Goal: Transaction & Acquisition: Purchase product/service

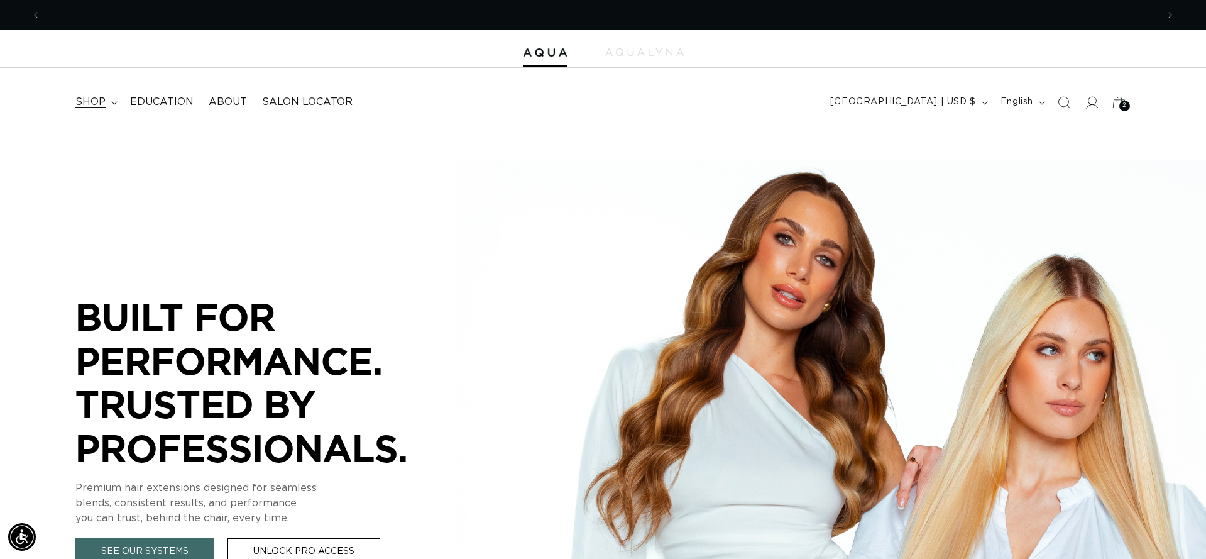
scroll to position [0, 1117]
click at [89, 101] on span "shop" at bounding box center [90, 102] width 30 height 13
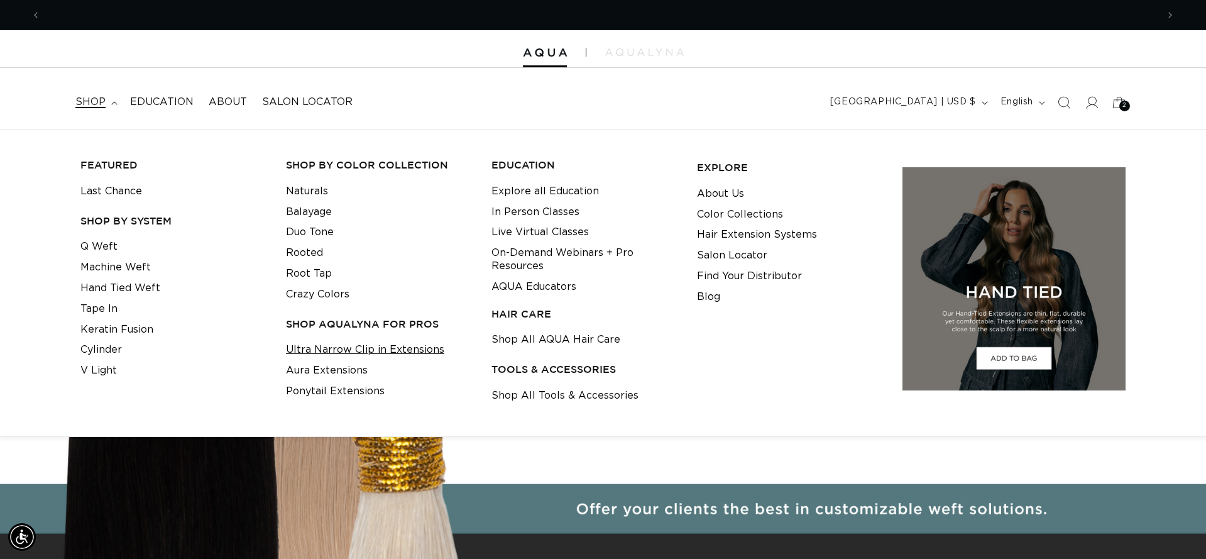
scroll to position [0, 2234]
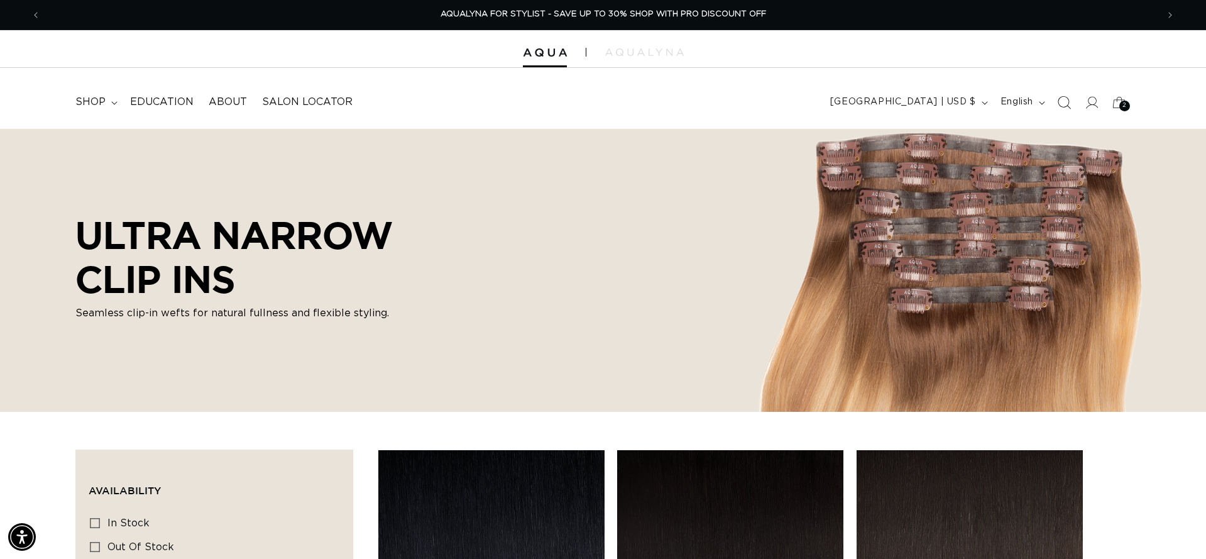
click at [1066, 101] on icon "Search" at bounding box center [1063, 102] width 13 height 13
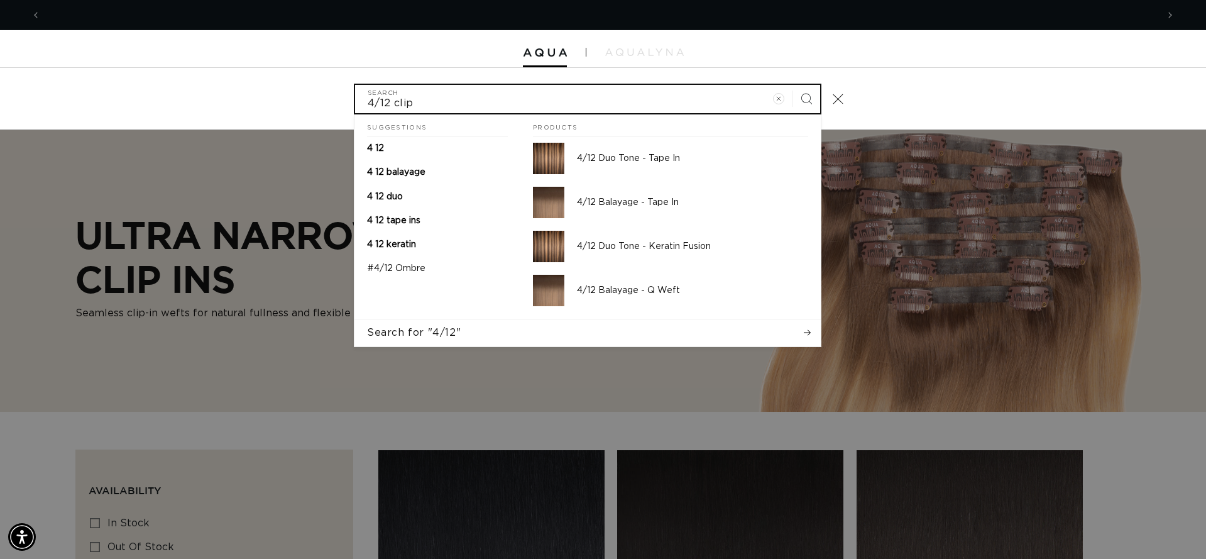
scroll to position [0, 2234]
type input "4/12 clip in"
click at [806, 97] on button "Search" at bounding box center [807, 99] width 28 height 28
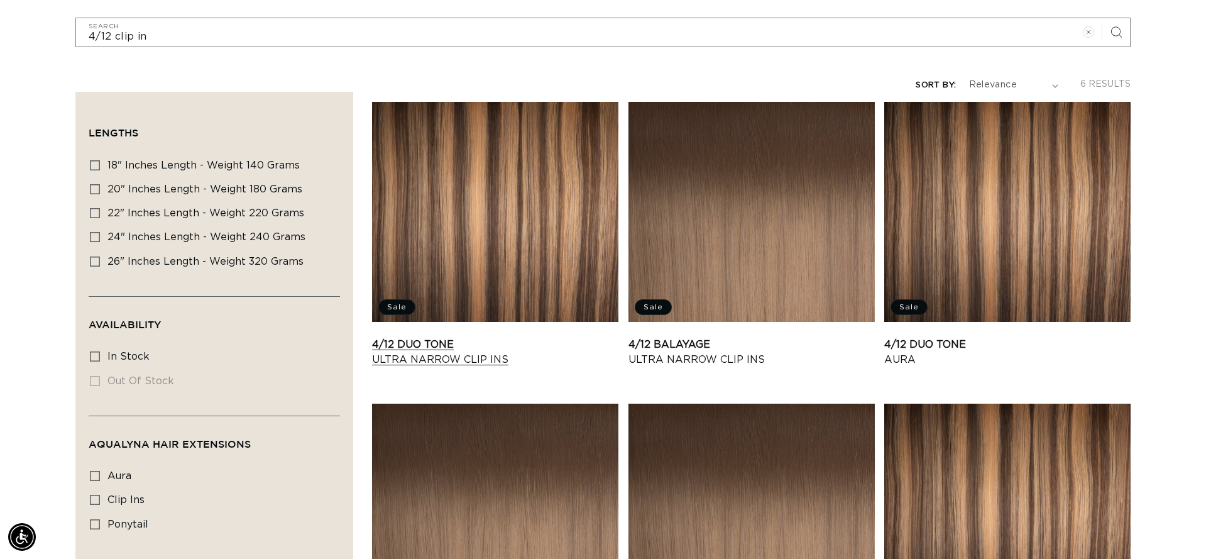
click at [433, 348] on link "4/12 Duo Tone Ultra Narrow Clip Ins" at bounding box center [495, 352] width 246 height 30
click at [693, 337] on link "4/12 Balayage Ultra Narrow Clip Ins" at bounding box center [752, 352] width 246 height 30
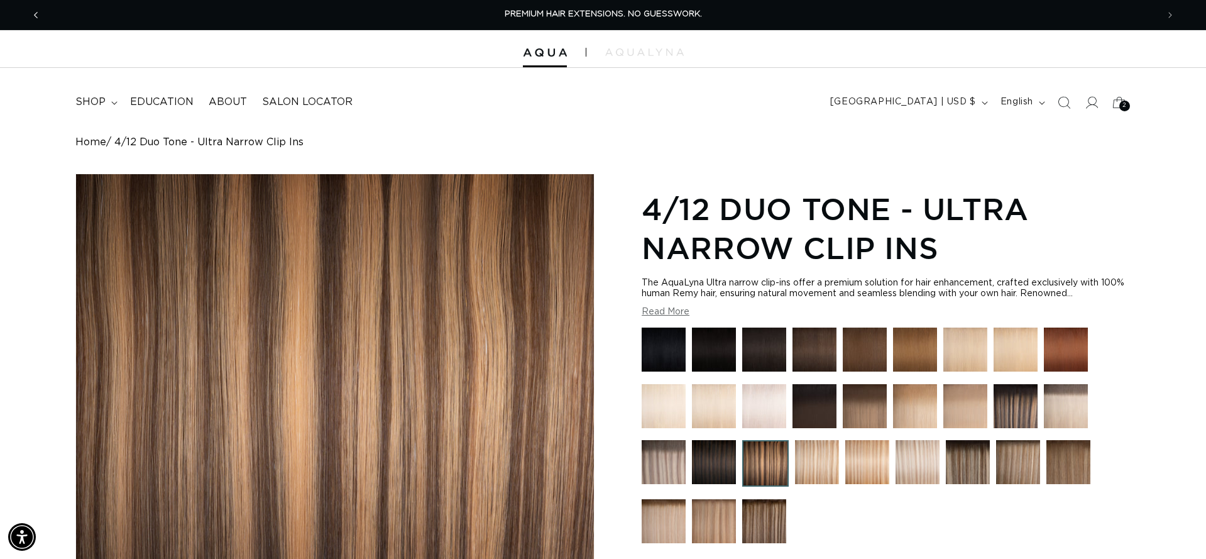
click at [38, 18] on icon "Previous announcement" at bounding box center [36, 15] width 4 height 14
click at [35, 15] on icon "Previous announcement" at bounding box center [36, 15] width 4 height 6
click at [36, 14] on icon "Previous announcement" at bounding box center [36, 15] width 4 height 14
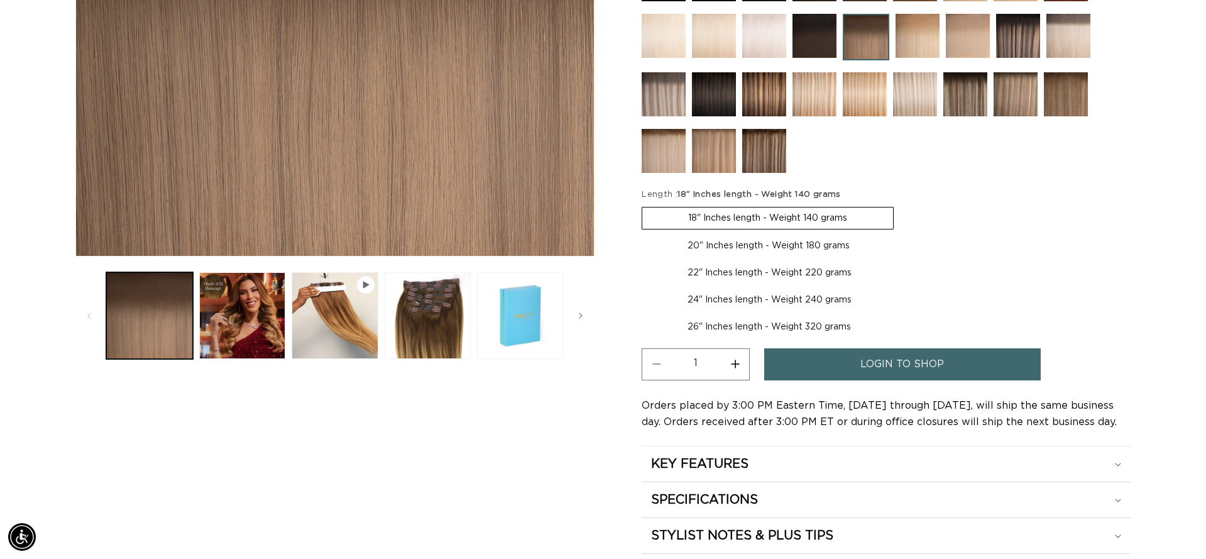
scroll to position [0, 1117]
click at [714, 245] on label "20" Inches length - Weight 180 grams Variant sold out or unavailable" at bounding box center [769, 245] width 254 height 21
click at [900, 205] on input "20" Inches length - Weight 180 grams Variant sold out or unavailable" at bounding box center [900, 204] width 1 height 1
radio input "true"
click at [830, 364] on link "login to shop" at bounding box center [902, 364] width 277 height 32
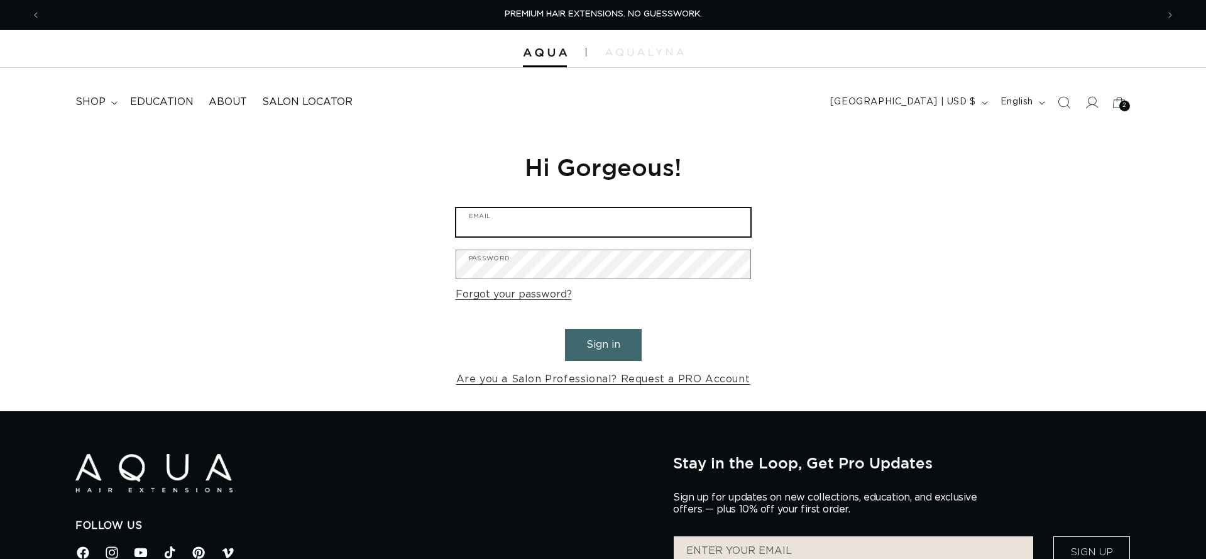
type input "[PERSON_NAME][EMAIL_ADDRESS][DOMAIN_NAME]"
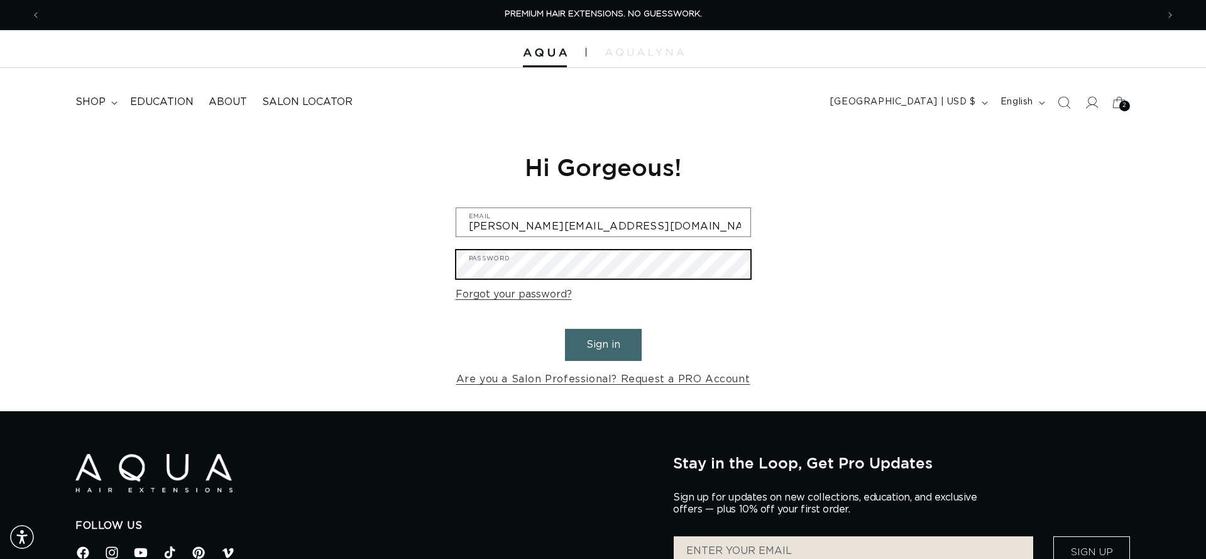
click at [603, 343] on button "Sign in" at bounding box center [603, 345] width 77 height 32
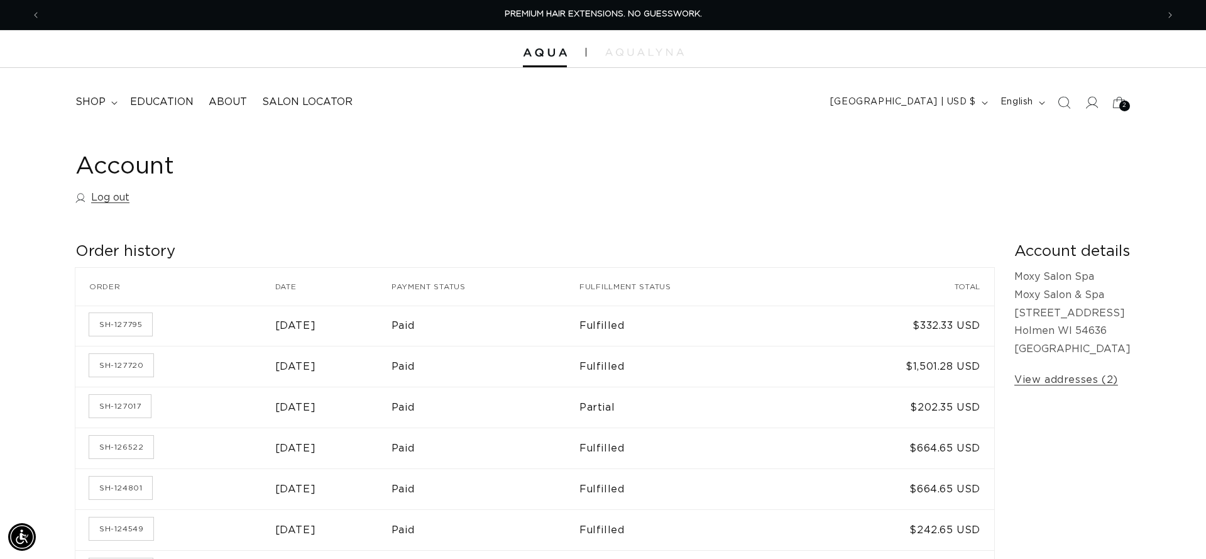
click at [1063, 99] on icon "Search" at bounding box center [1064, 102] width 13 height 13
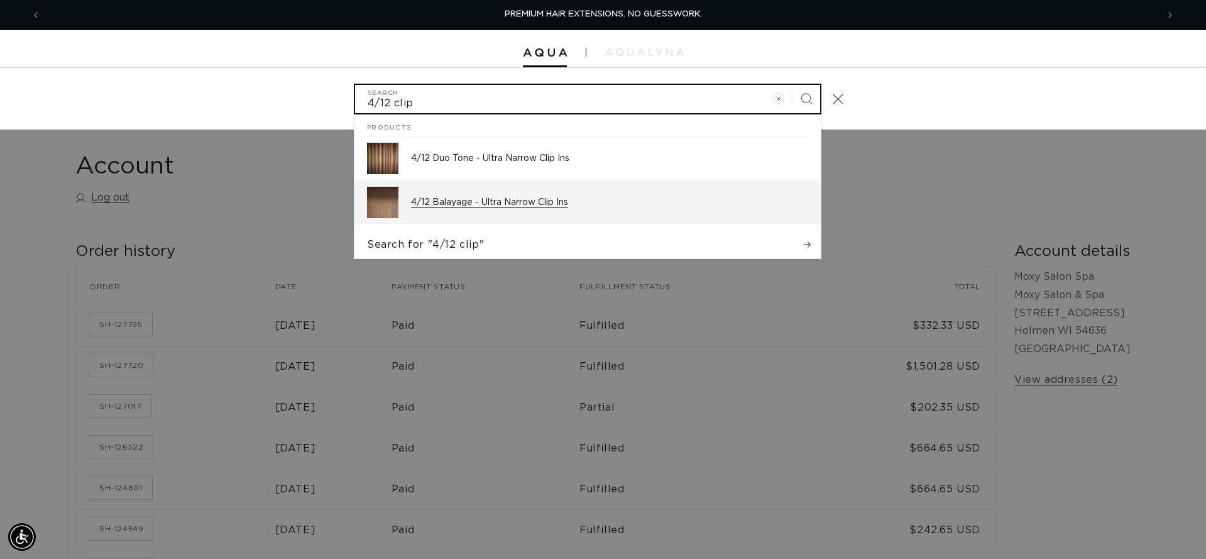
type input "4/12 clip"
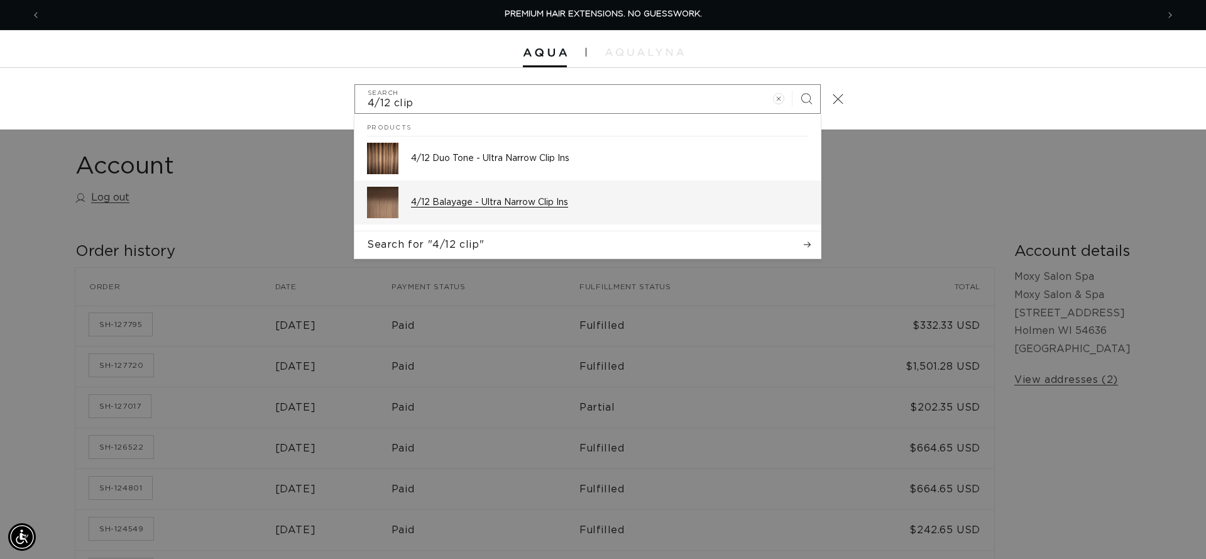
click at [471, 202] on p "4/12 Balayage - Ultra Narrow Clip Ins" at bounding box center [609, 202] width 397 height 11
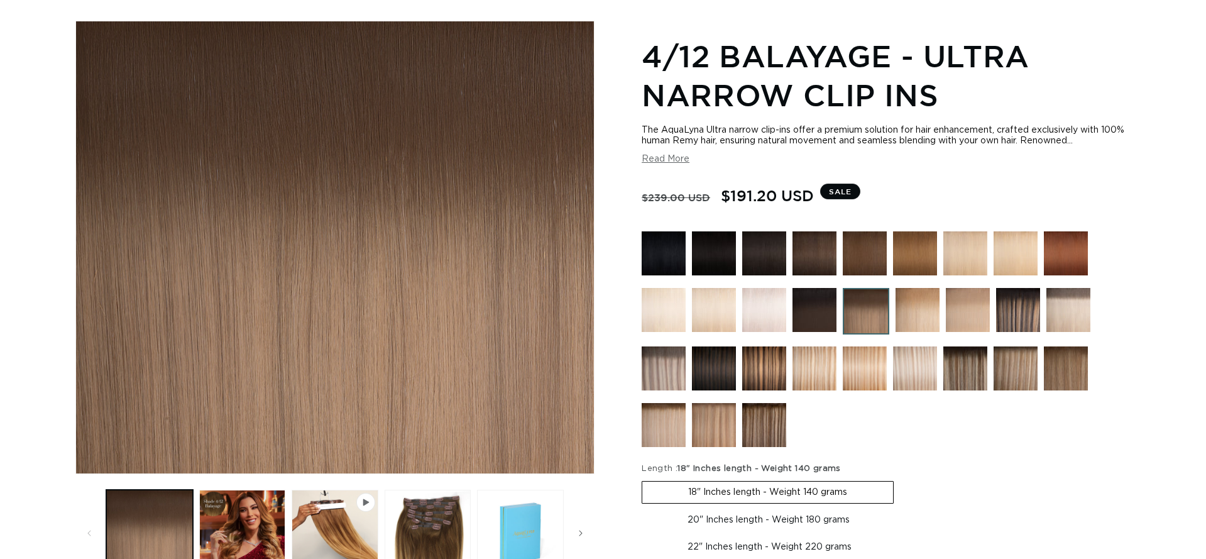
scroll to position [153, 0]
click at [696, 520] on label "20" Inches length - Weight 180 grams Variant sold out or unavailable" at bounding box center [769, 519] width 254 height 21
click at [900, 479] on input "20" Inches length - Weight 180 grams Variant sold out or unavailable" at bounding box center [900, 478] width 1 height 1
radio input "true"
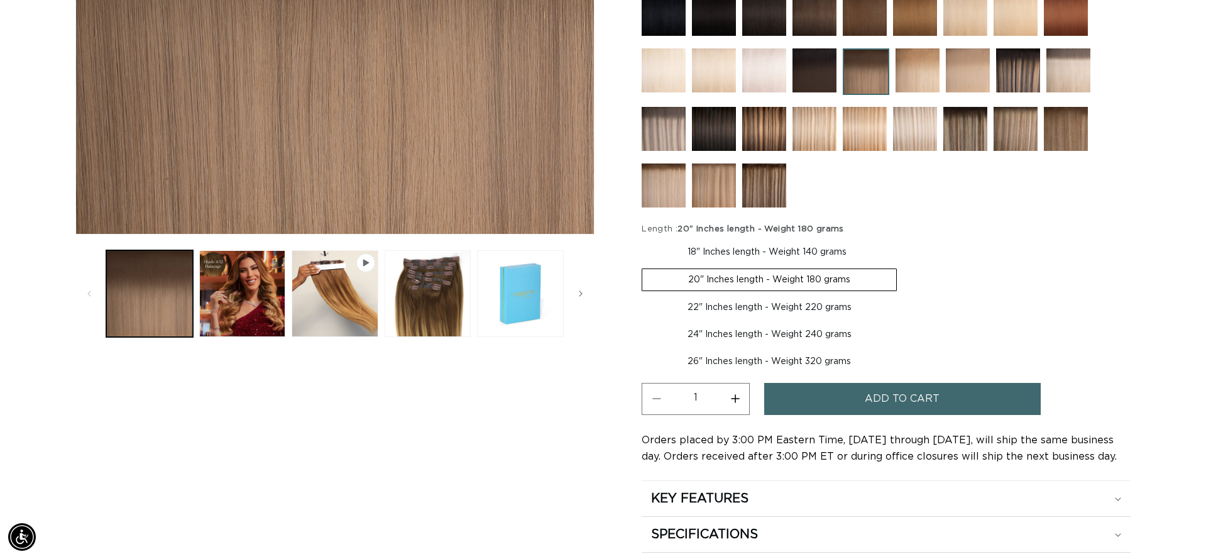
scroll to position [0, 1117]
click at [862, 402] on button "Add to cart" at bounding box center [902, 399] width 277 height 32
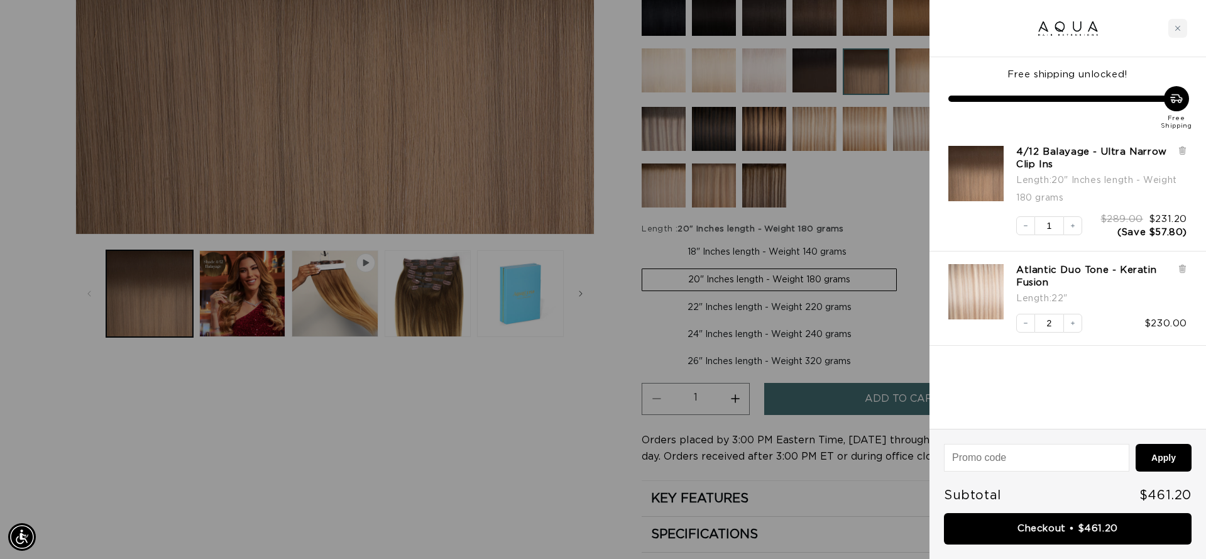
click at [582, 393] on div at bounding box center [603, 279] width 1206 height 559
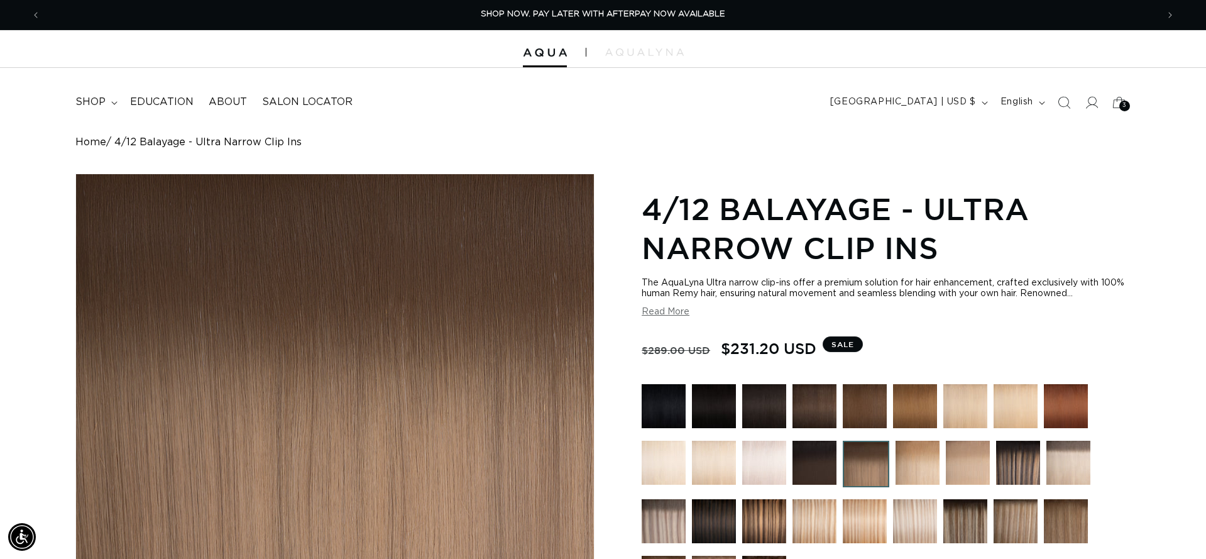
click at [1127, 99] on icon at bounding box center [1120, 103] width 28 height 28
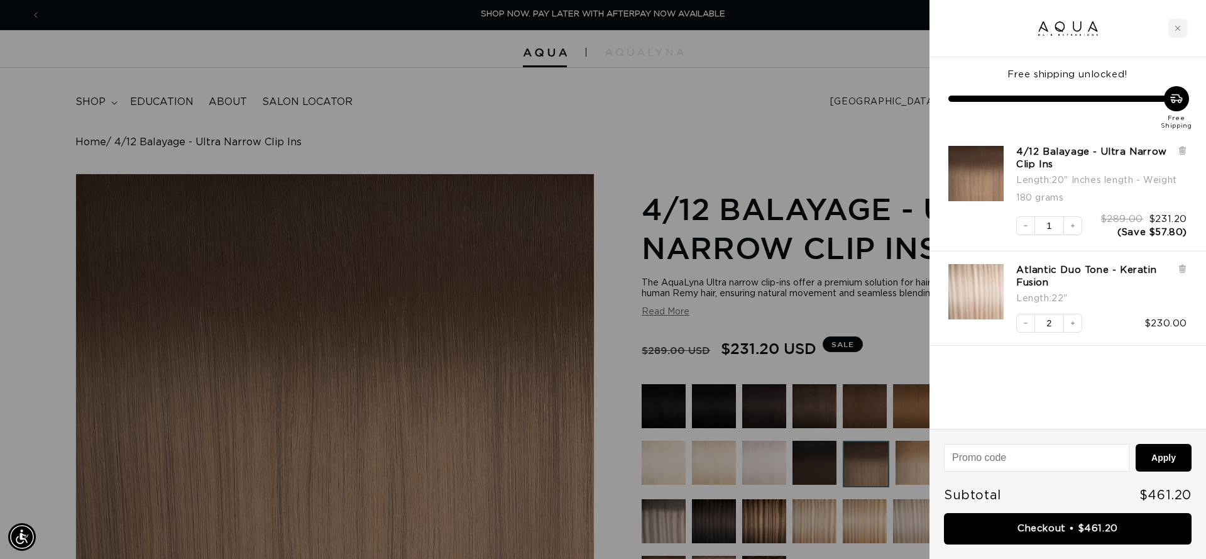
click at [643, 152] on div at bounding box center [603, 279] width 1206 height 559
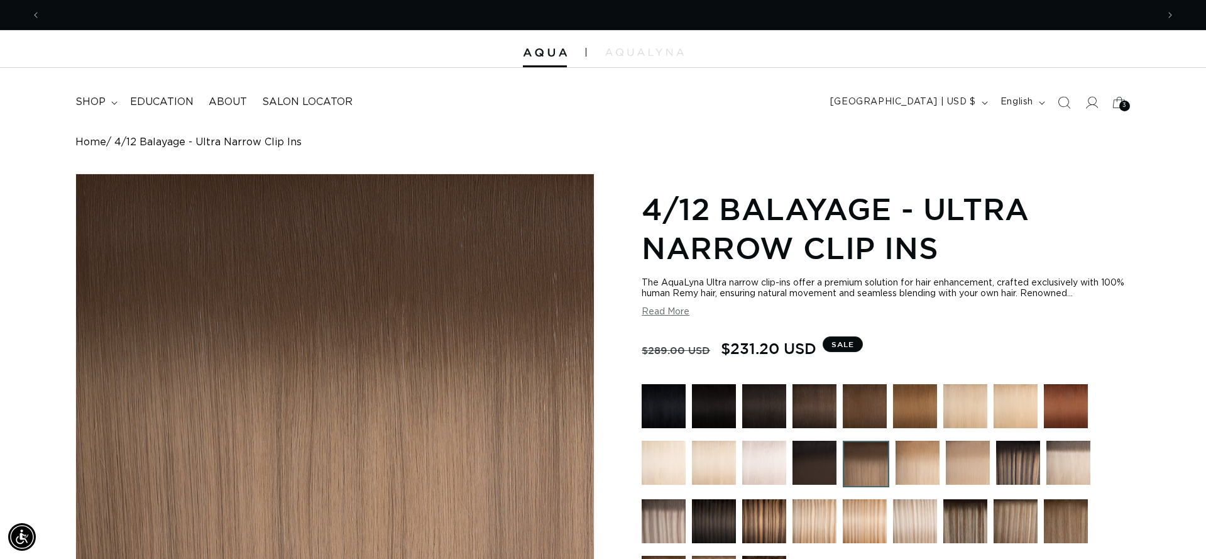
scroll to position [0, 2234]
click at [97, 99] on span "shop" at bounding box center [90, 102] width 30 height 13
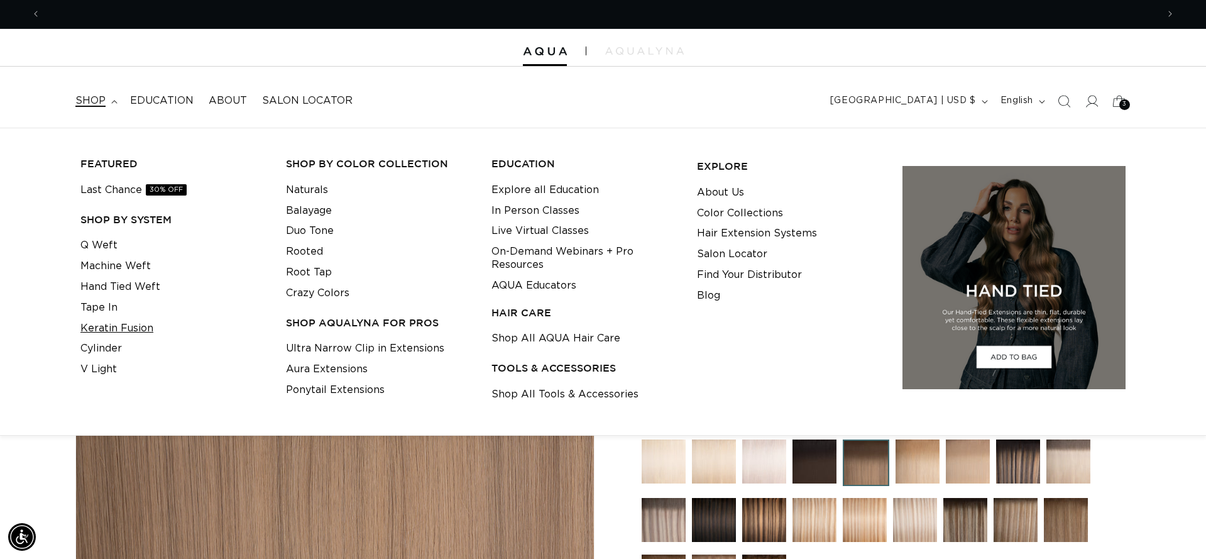
scroll to position [0, 1117]
click at [106, 322] on link "Keratin Fusion" at bounding box center [116, 328] width 73 height 21
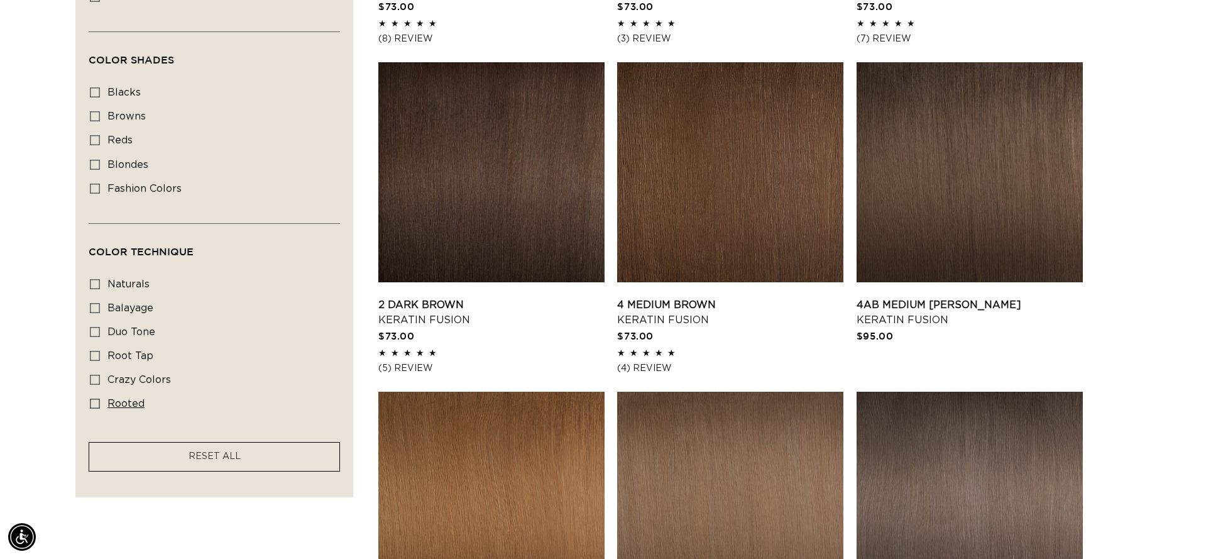
click at [94, 409] on icon at bounding box center [95, 403] width 10 height 10
click at [94, 409] on input "rooted rooted (4 products)" at bounding box center [95, 403] width 10 height 10
checkbox input "true"
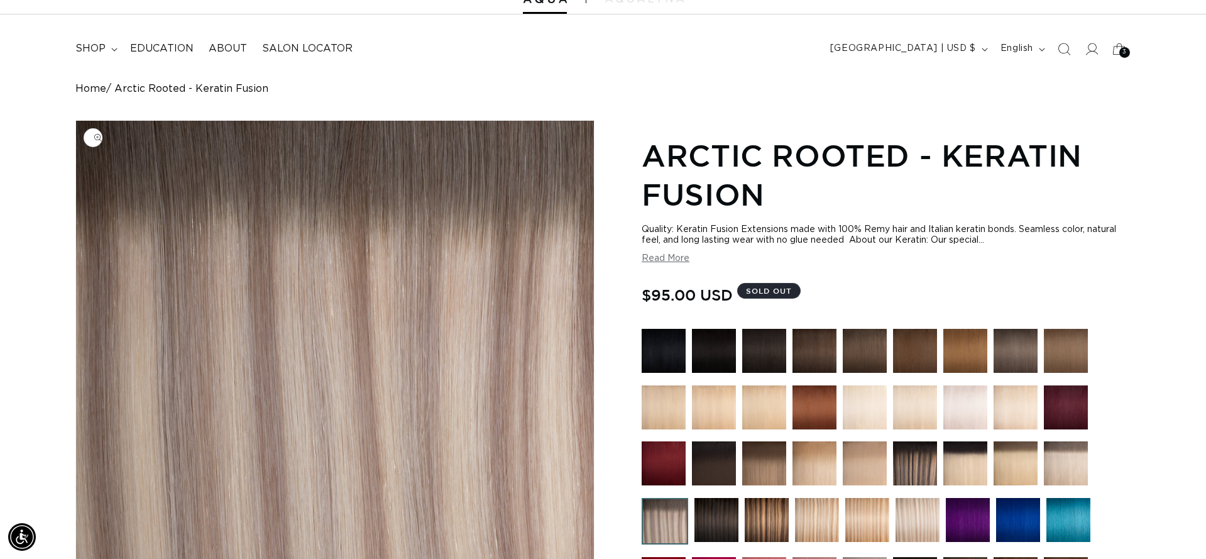
scroll to position [53, 0]
click at [81, 47] on span "shop" at bounding box center [90, 49] width 30 height 13
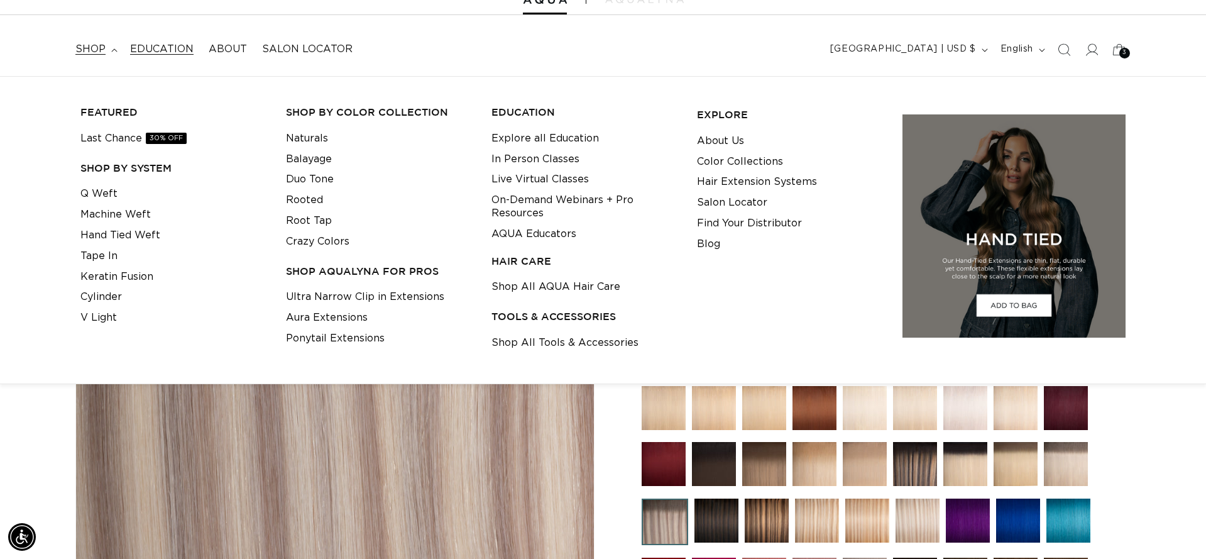
scroll to position [0, 2234]
click at [95, 272] on link "Keratin Fusion" at bounding box center [116, 276] width 73 height 21
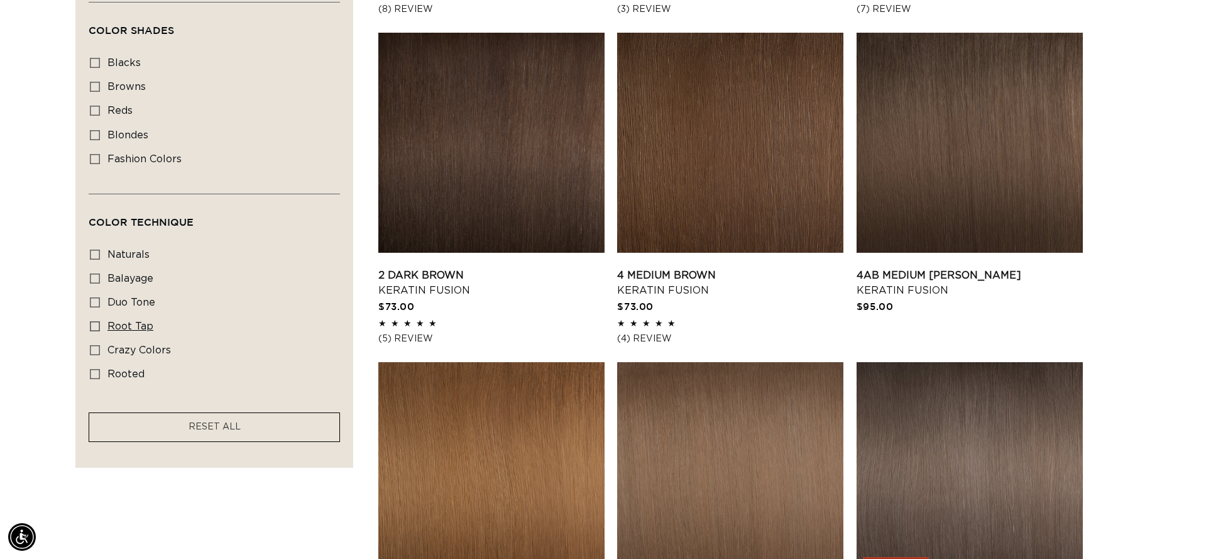
click at [94, 330] on icon at bounding box center [95, 326] width 10 height 10
click at [94, 330] on input "root tap root tap (6 products)" at bounding box center [95, 326] width 10 height 10
checkbox input "true"
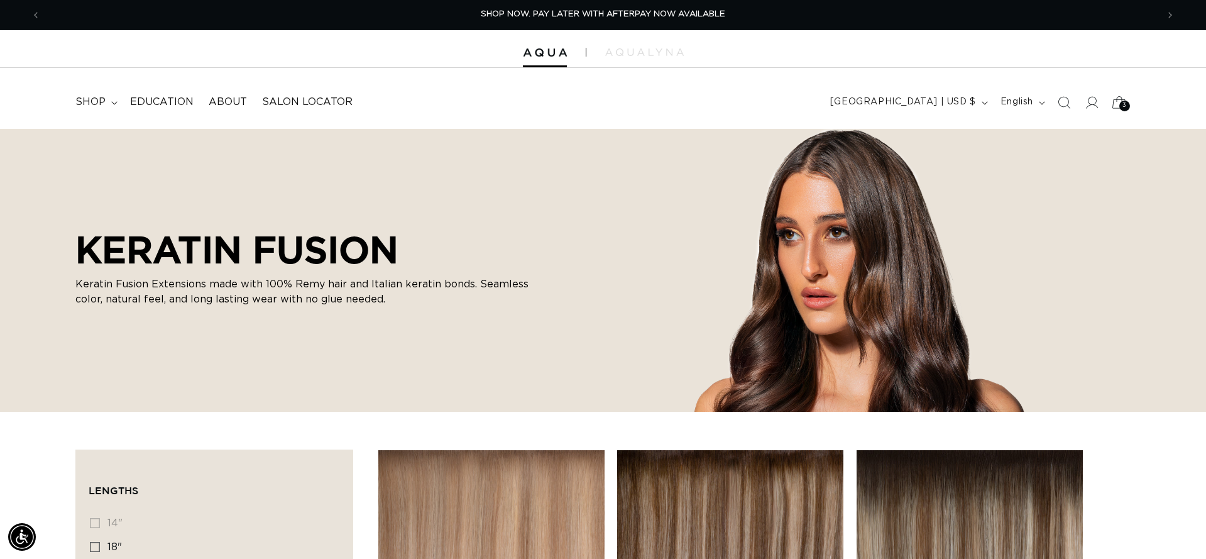
click at [1116, 104] on icon at bounding box center [1119, 102] width 30 height 30
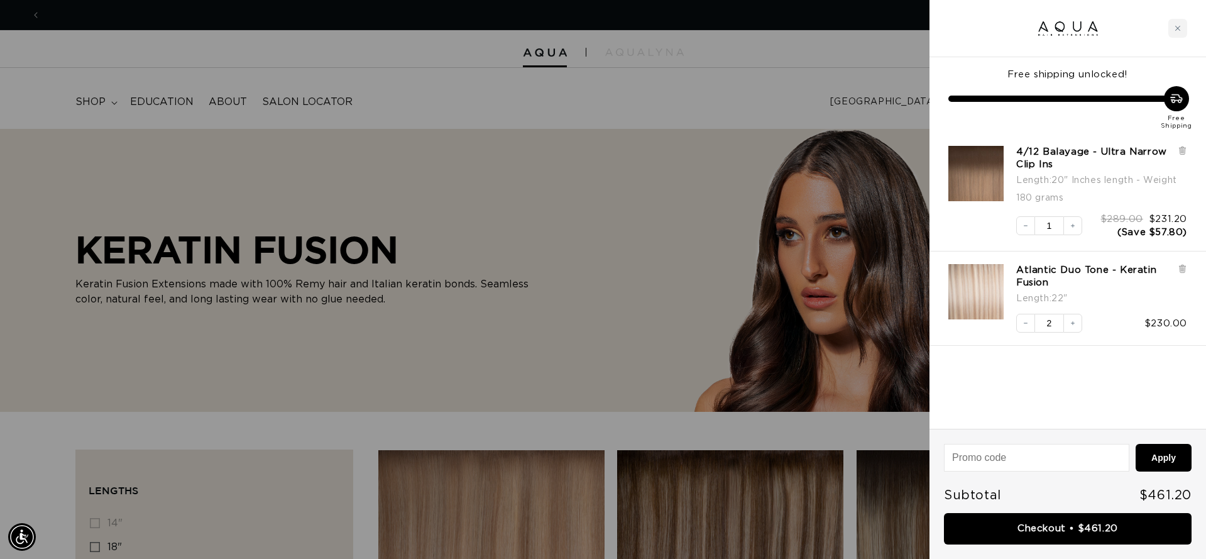
scroll to position [0, 2234]
click at [1099, 268] on link "Atlantic Duo Tone - Keratin Fusion" at bounding box center [1093, 276] width 155 height 25
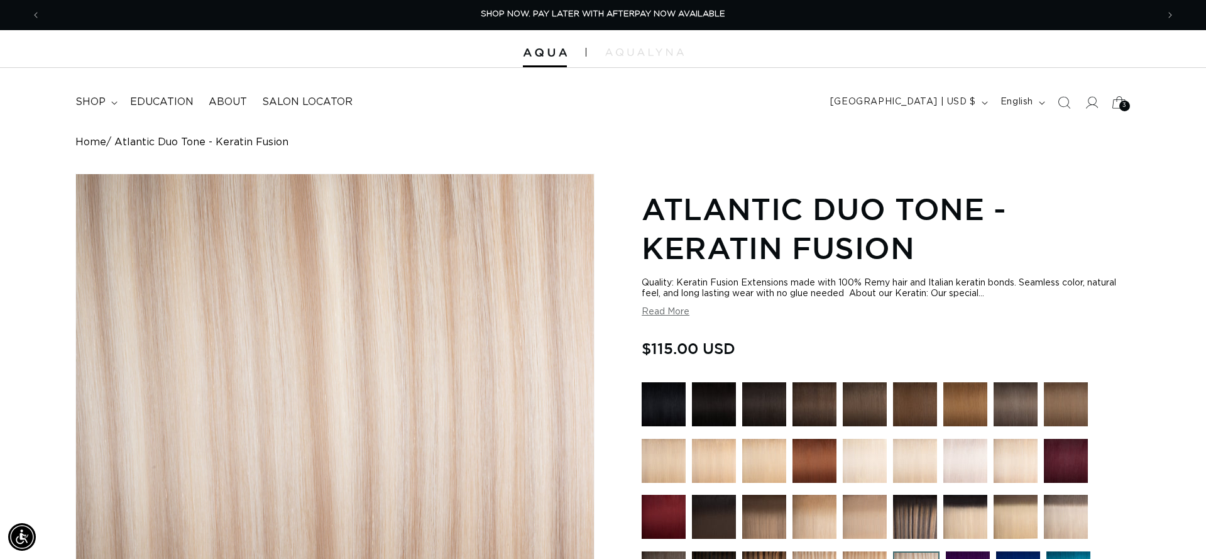
click at [1116, 102] on icon at bounding box center [1119, 102] width 30 height 30
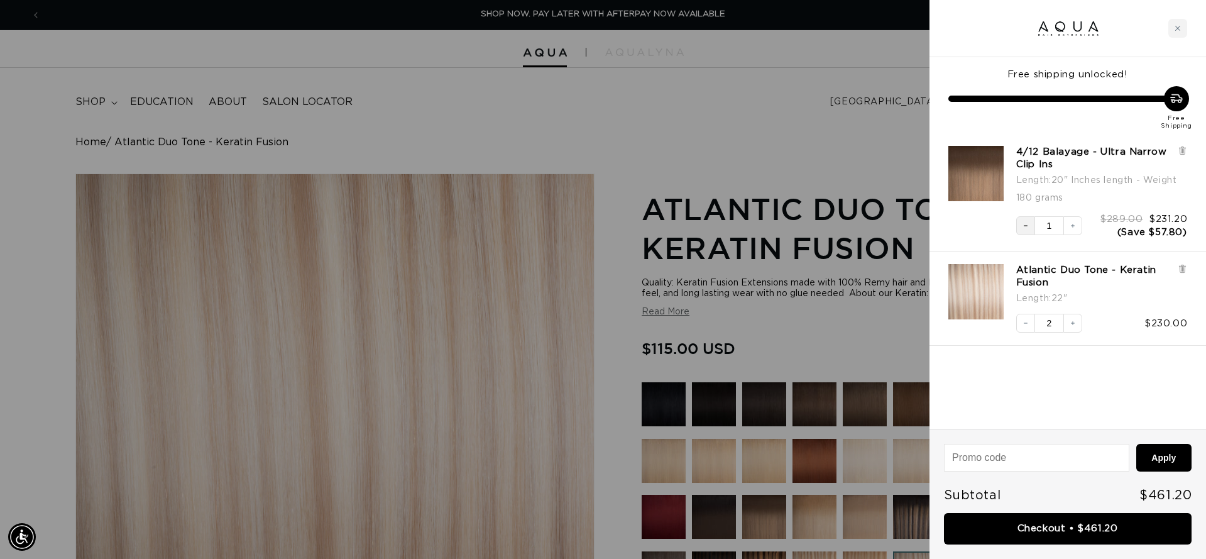
click at [1027, 226] on icon "Decrease quantity" at bounding box center [1026, 226] width 8 height 8
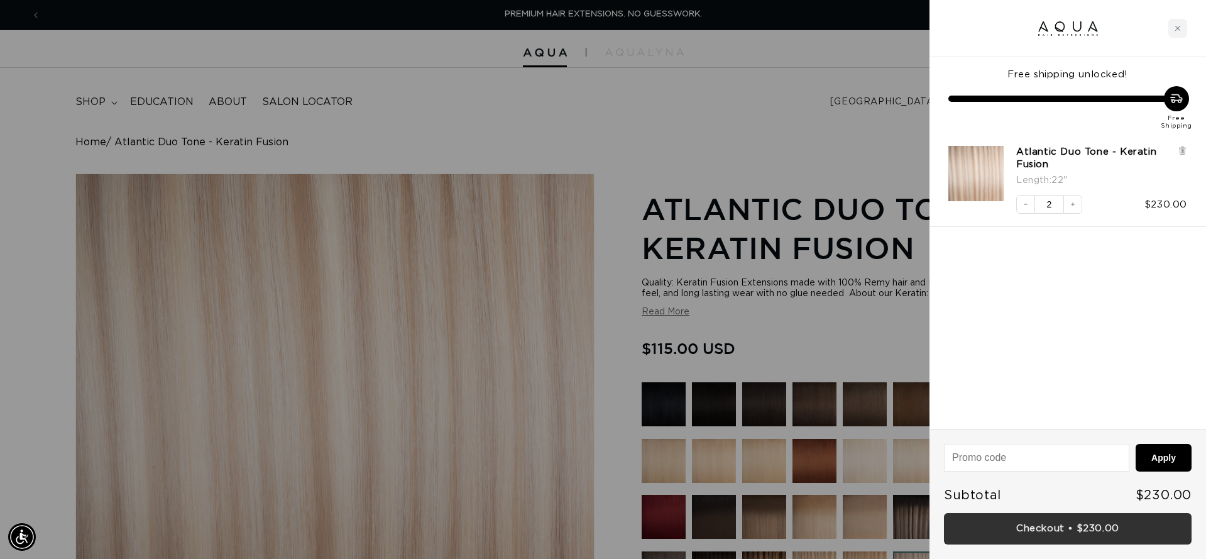
click at [1023, 527] on link "Checkout • $230.00" at bounding box center [1068, 529] width 248 height 32
